Goal: Information Seeking & Learning: Find specific page/section

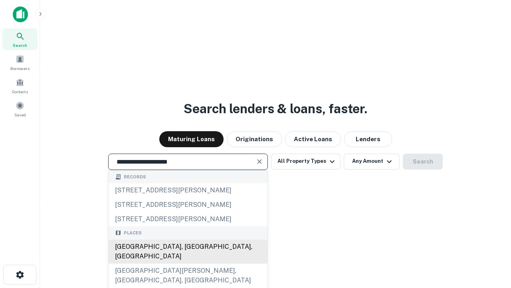
click at [188, 263] on div "[GEOGRAPHIC_DATA], [GEOGRAPHIC_DATA], [GEOGRAPHIC_DATA]" at bounding box center [188, 251] width 159 height 24
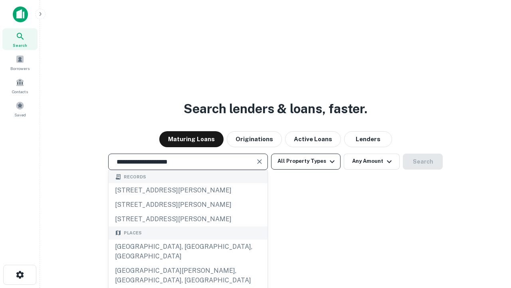
click at [306, 161] on button "All Property Types" at bounding box center [306, 161] width 70 height 16
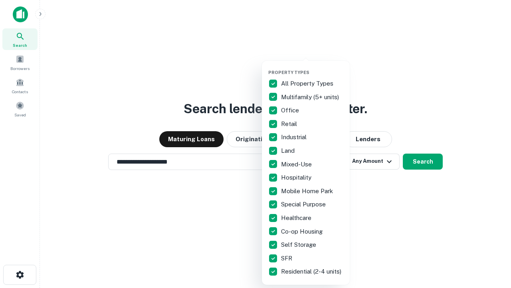
type input "**********"
click at [312, 67] on button "button" at bounding box center [312, 67] width 88 height 0
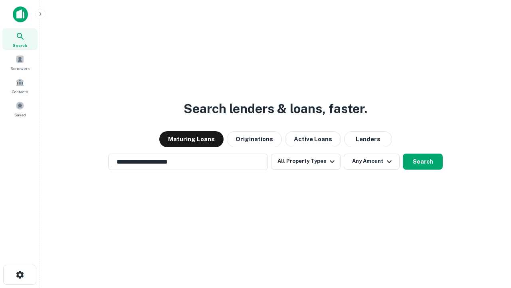
scroll to position [12, 0]
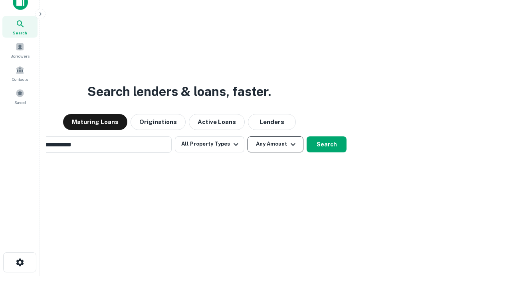
click at [248, 136] on button "Any Amount" at bounding box center [276, 144] width 56 height 16
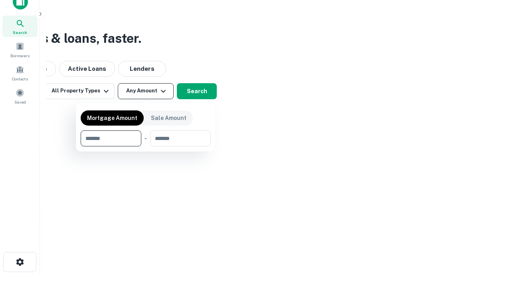
type input "*******"
click at [146, 146] on button "button" at bounding box center [146, 146] width 130 height 0
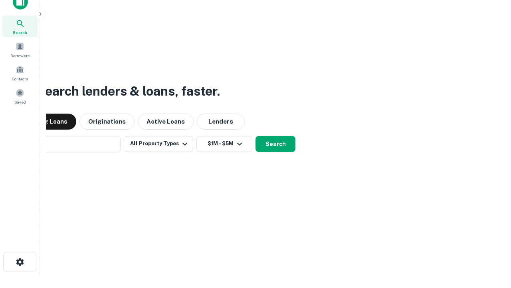
scroll to position [12, 0]
click at [256, 136] on button "Search" at bounding box center [276, 144] width 40 height 16
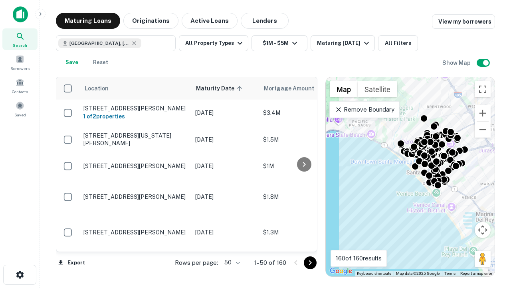
click at [231, 262] on body "Search Borrowers Contacts Saved Maturing Loans Originations Active Loans Lender…" at bounding box center [255, 144] width 511 height 288
click at [231, 242] on li "25" at bounding box center [231, 242] width 23 height 14
